Goal: Register for event/course

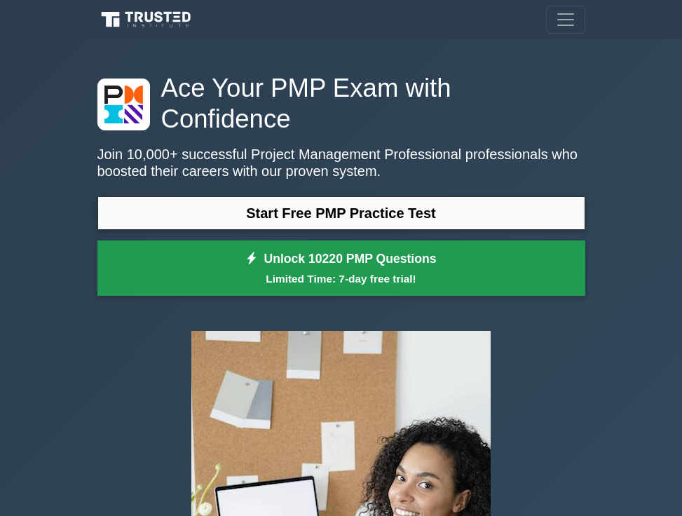
click at [323, 241] on link "Unlock 10220 PMP Questions Limited Time: 7-day free trial!" at bounding box center [341, 269] width 488 height 56
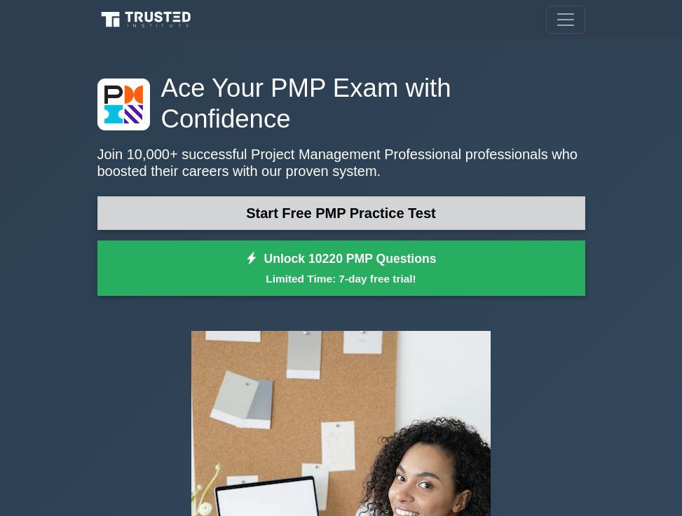
click at [329, 196] on link "Start Free PMP Practice Test" at bounding box center [341, 213] width 488 height 34
